Goal: Task Accomplishment & Management: Use online tool/utility

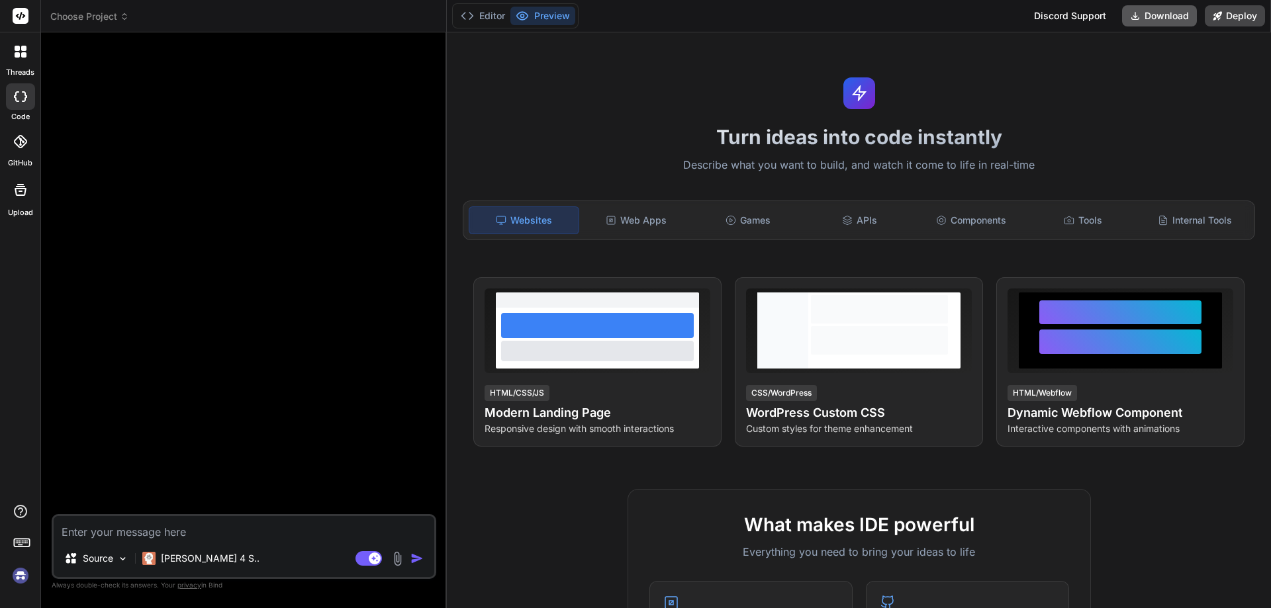
click at [1170, 16] on button "Download" at bounding box center [1159, 15] width 75 height 21
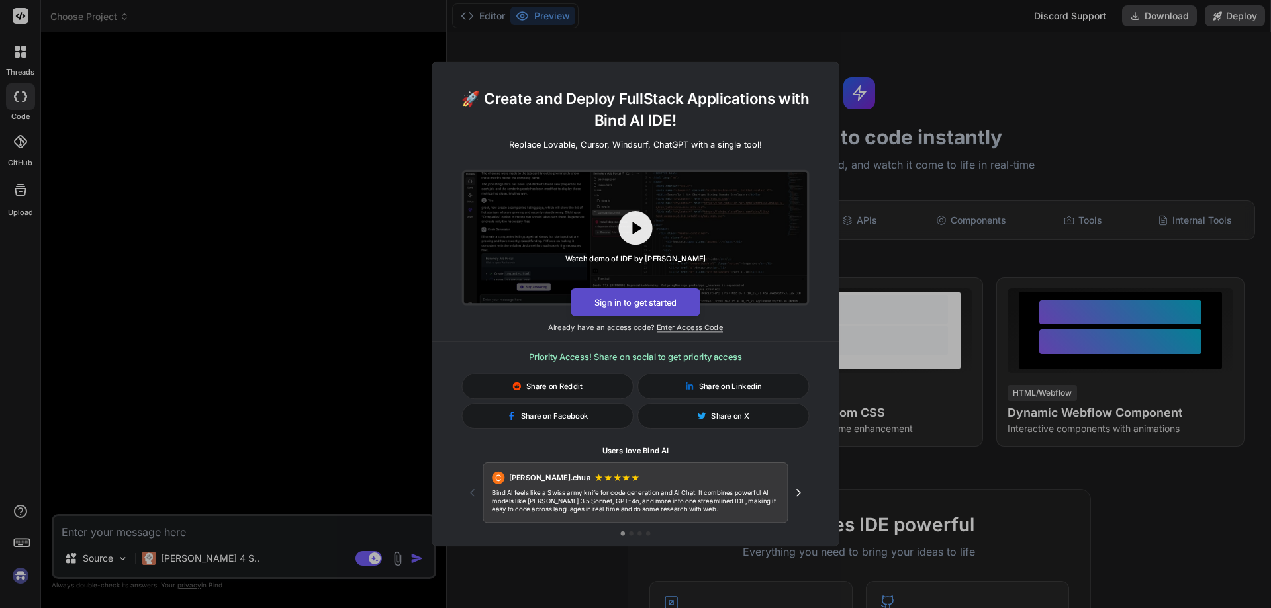
click at [678, 309] on button "Sign in to get started" at bounding box center [635, 303] width 129 height 28
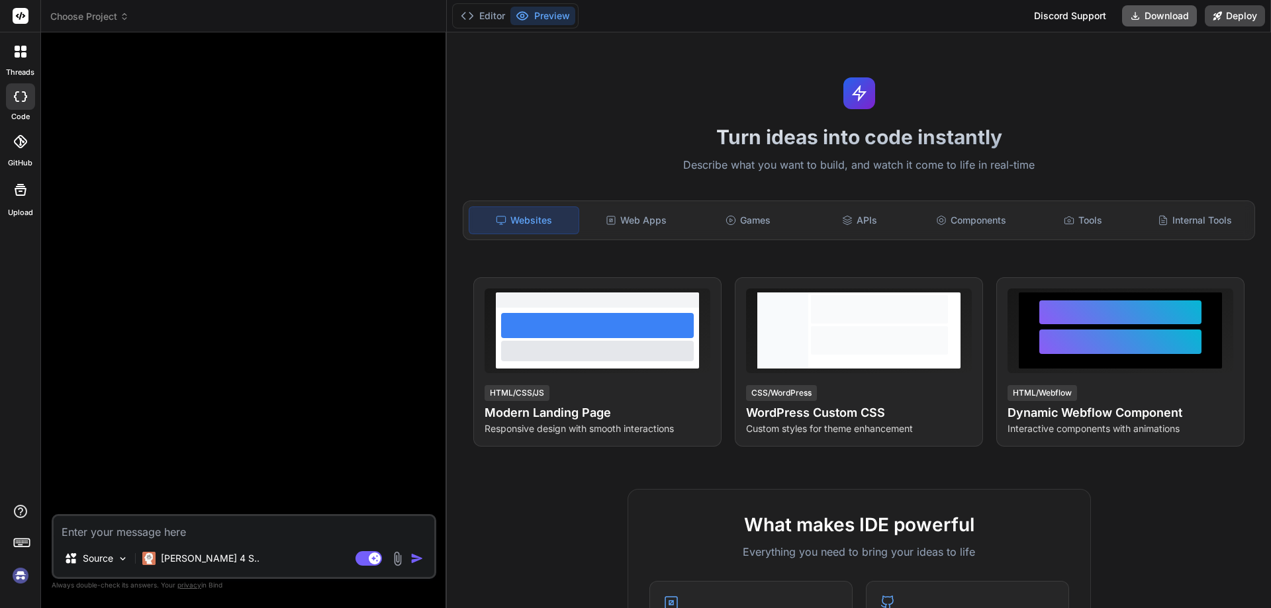
click at [1141, 13] on button "Download" at bounding box center [1159, 15] width 75 height 21
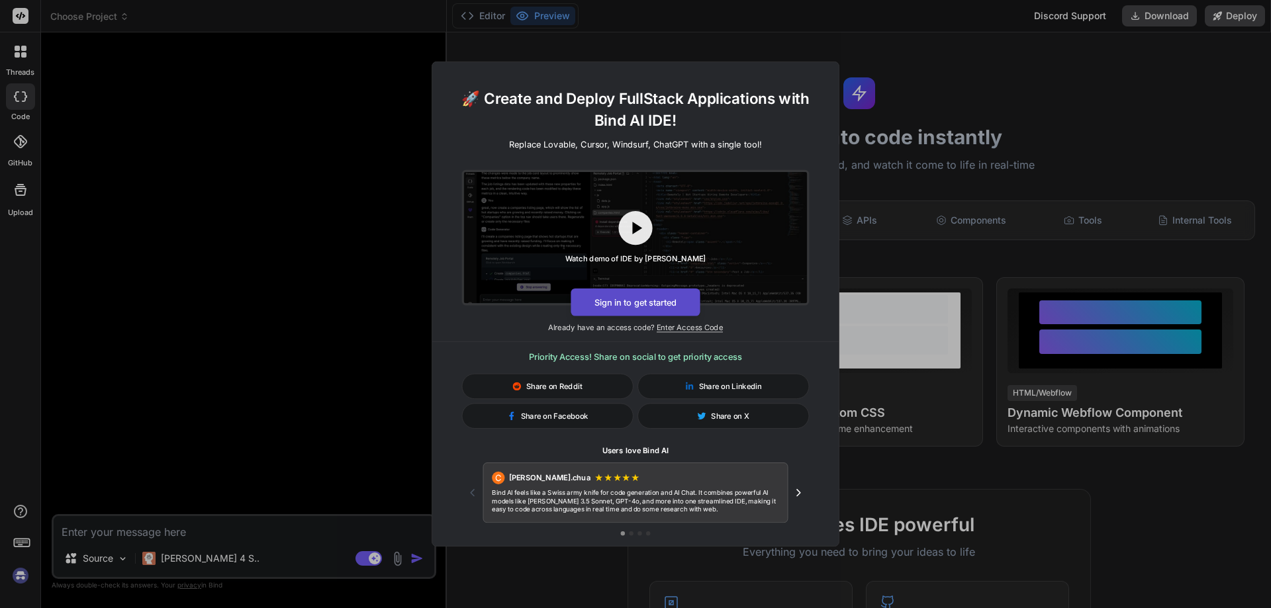
click at [633, 299] on button "Sign in to get started" at bounding box center [635, 303] width 129 height 28
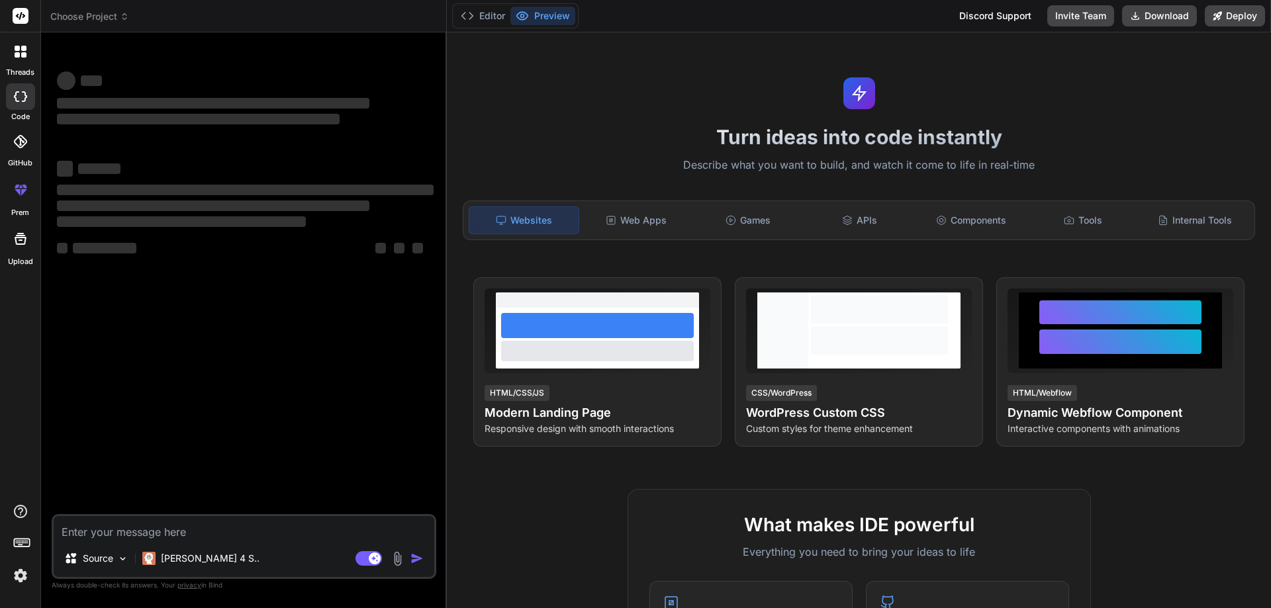
type textarea "x"
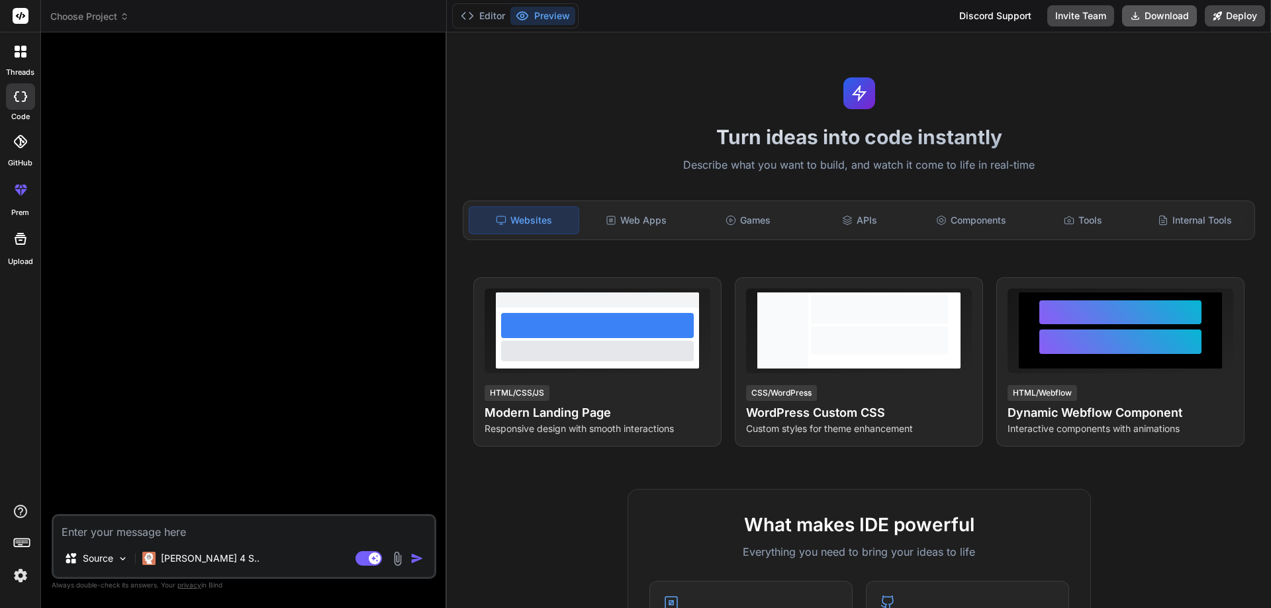
click at [1139, 14] on icon at bounding box center [1135, 16] width 11 height 11
click at [661, 221] on div "Web Apps" at bounding box center [636, 221] width 109 height 28
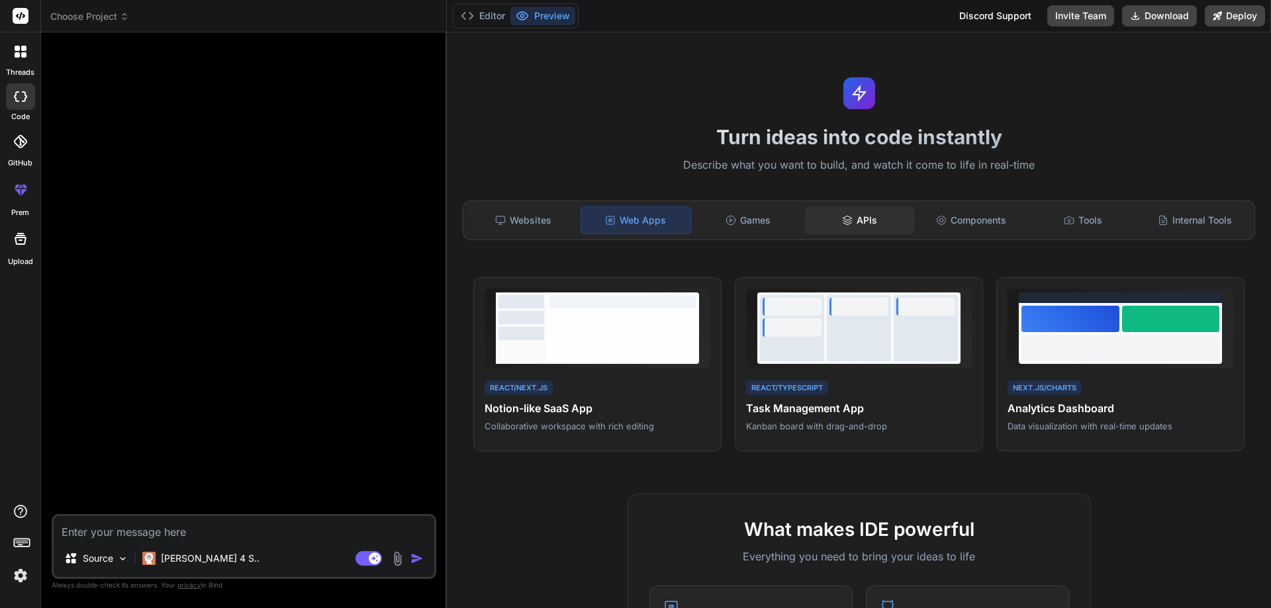
drag, startPoint x: 742, startPoint y: 218, endPoint x: 802, endPoint y: 229, distance: 61.2
click at [743, 218] on div "Games" at bounding box center [748, 221] width 109 height 28
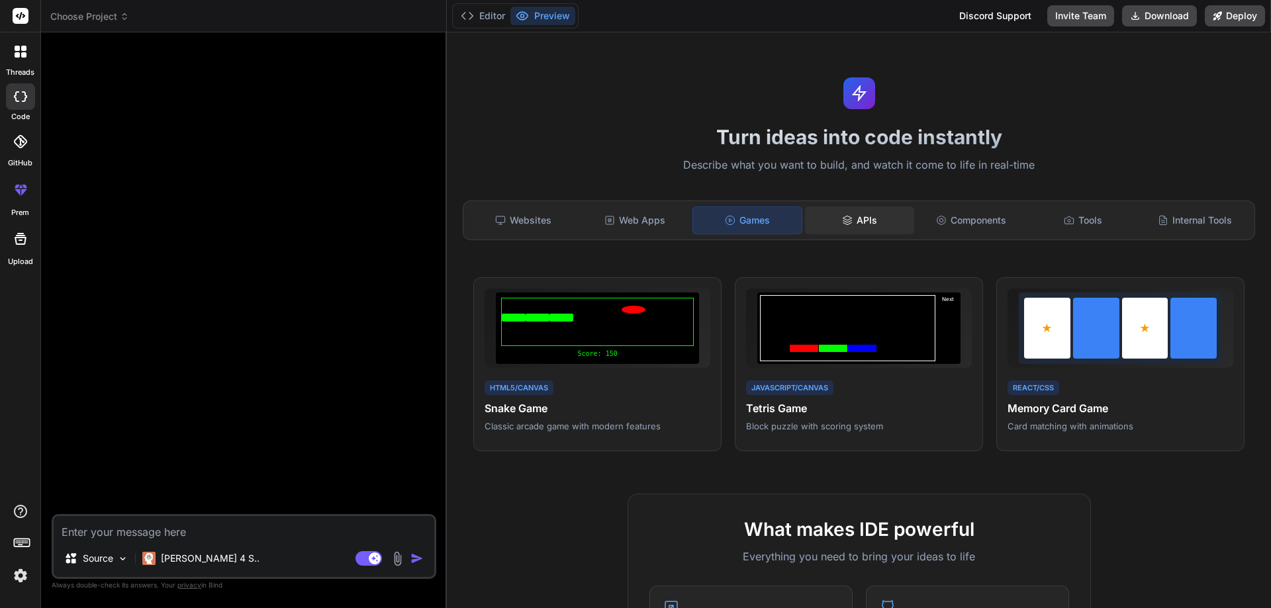
click at [849, 224] on div "APIs" at bounding box center [859, 221] width 109 height 28
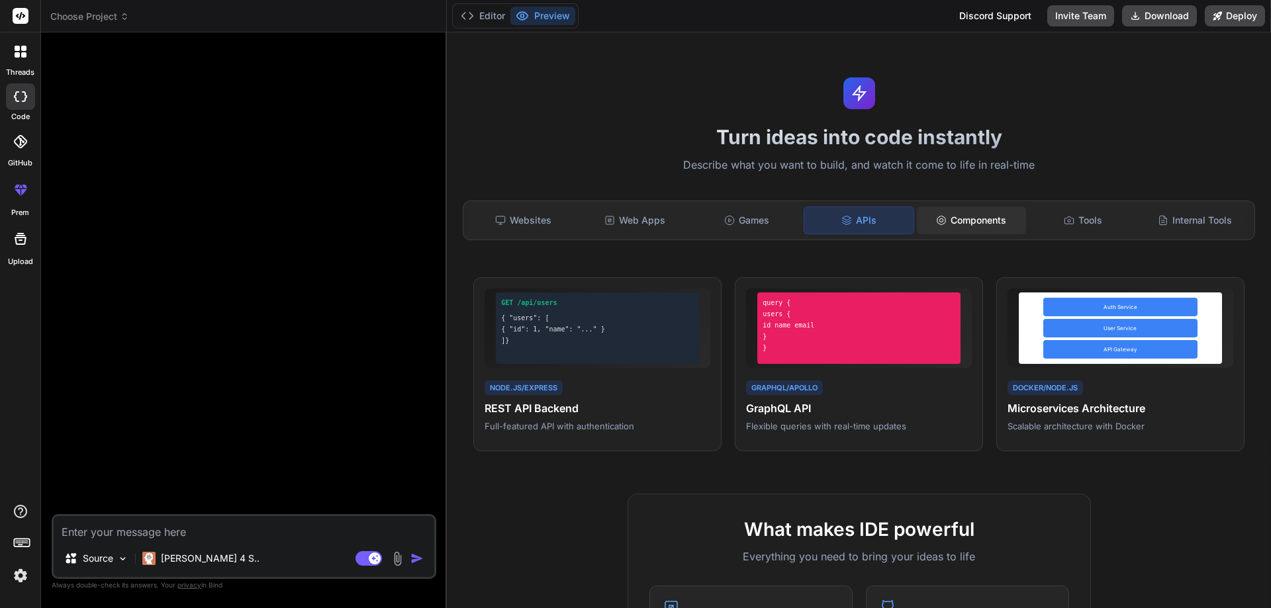
drag, startPoint x: 965, startPoint y: 221, endPoint x: 990, endPoint y: 225, distance: 25.5
click at [966, 220] on div "Components" at bounding box center [971, 221] width 109 height 28
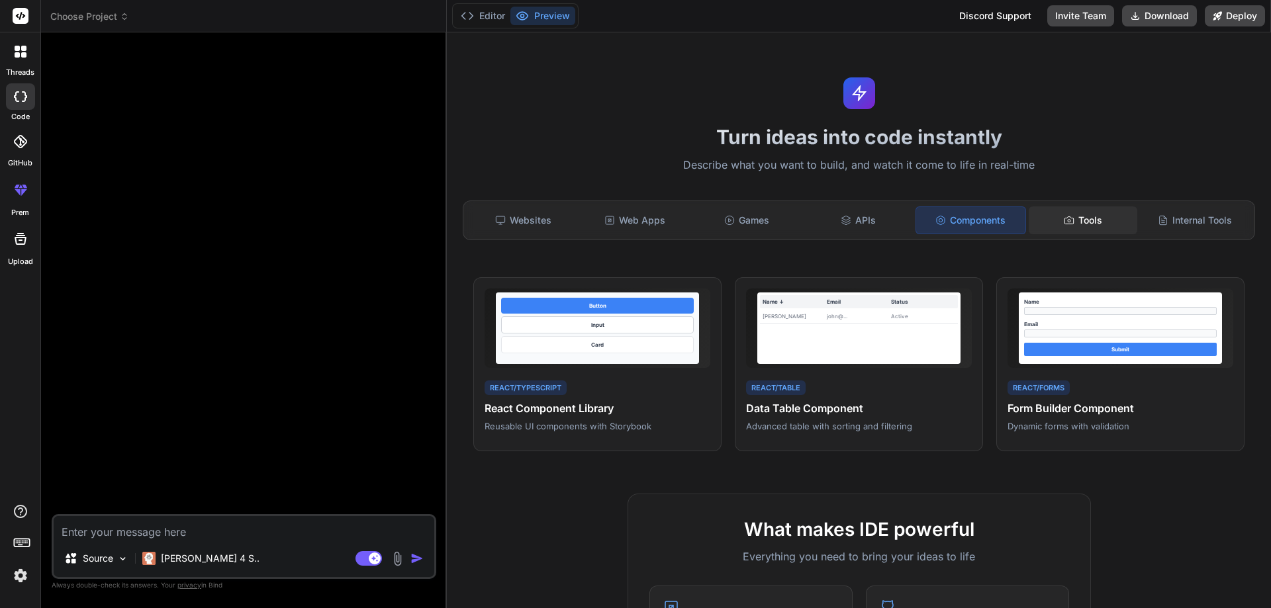
click at [1064, 223] on icon at bounding box center [1068, 219] width 9 height 7
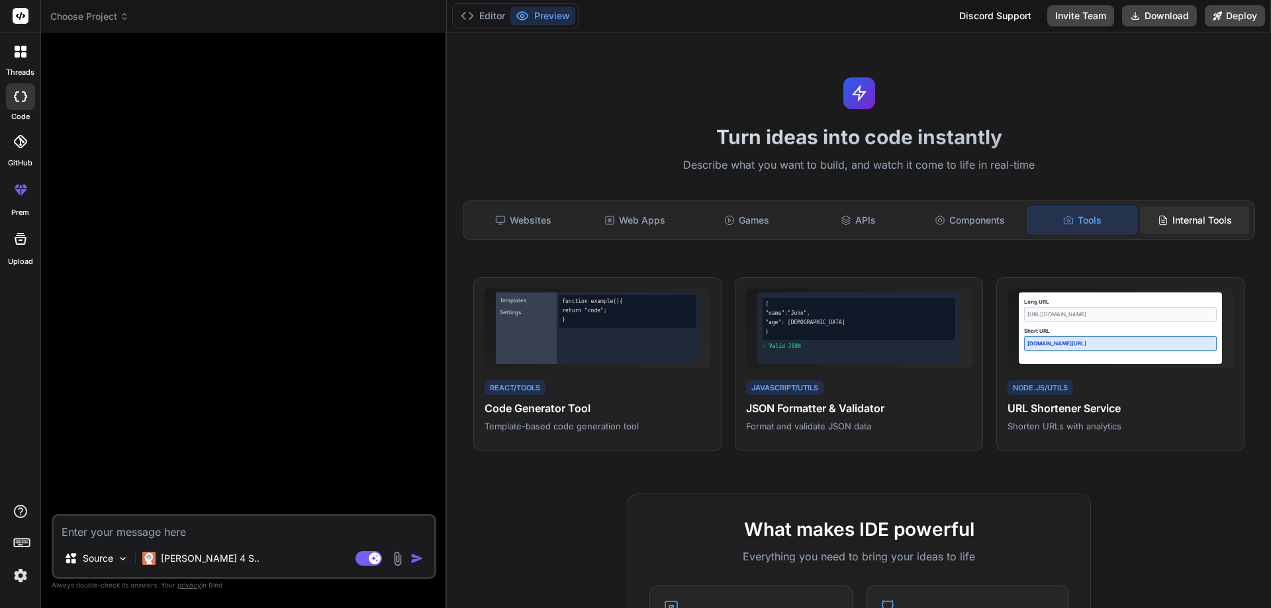
click at [1159, 224] on icon at bounding box center [1162, 220] width 7 height 9
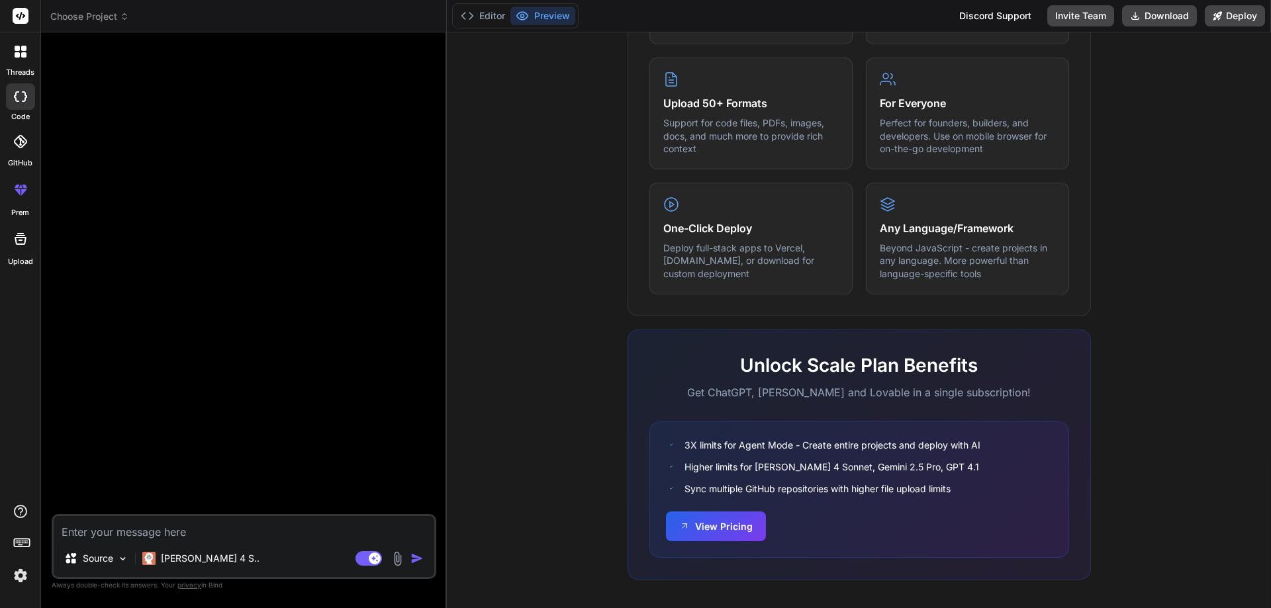
scroll to position [659, 0]
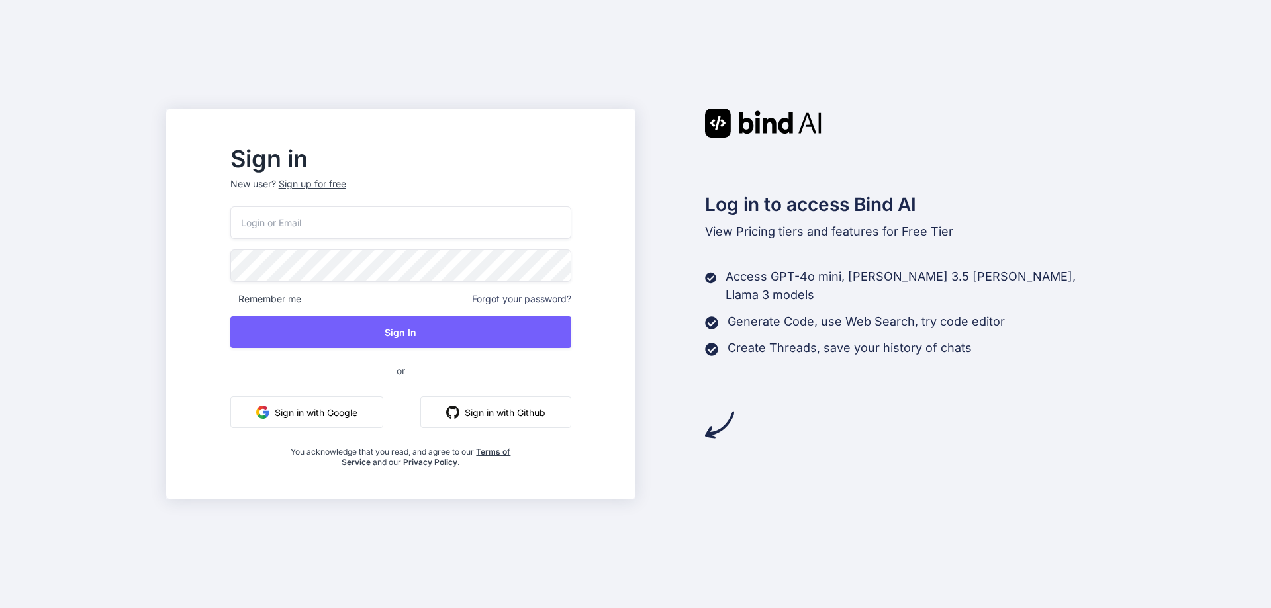
click at [383, 414] on button "Sign in with Google" at bounding box center [306, 412] width 153 height 32
